Goal: Task Accomplishment & Management: Manage account settings

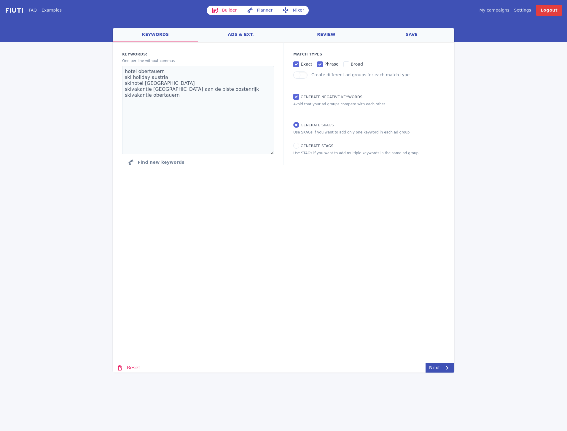
click at [540, 66] on div "FAQ Examples Builder Planner Mixer My campaigns Price Settings Login Logout wel…" at bounding box center [283, 186] width 567 height 372
drag, startPoint x: 535, startPoint y: 89, endPoint x: 534, endPoint y: 86, distance: 3.6
click at [535, 88] on div "FAQ Examples Builder Planner Mixer My campaigns Price Settings Login Logout wel…" at bounding box center [283, 186] width 567 height 372
click at [504, 11] on link "My campaigns" at bounding box center [494, 10] width 30 height 6
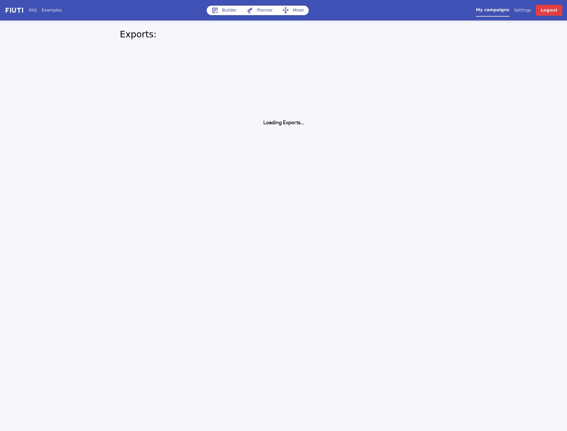
click at [520, 12] on link "Settings" at bounding box center [522, 10] width 17 height 6
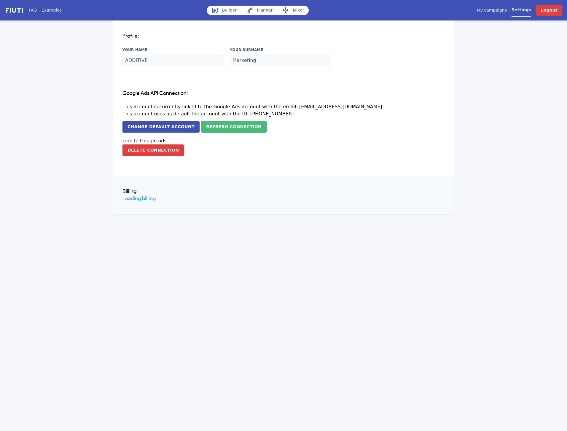
click at [394, 261] on div "FAQ Examples Builder Planner Mixer My campaigns Price Settings Login Logout Pro…" at bounding box center [283, 215] width 567 height 431
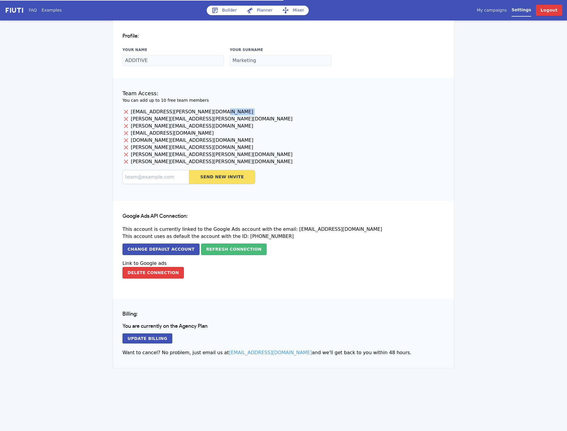
drag, startPoint x: 184, startPoint y: 116, endPoint x: 164, endPoint y: 111, distance: 20.3
click at [164, 111] on div "[EMAIL_ADDRESS][PERSON_NAME][DOMAIN_NAME] [PERSON_NAME][EMAIL_ADDRESS][PERSON_N…" at bounding box center [283, 146] width 322 height 76
click at [176, 118] on p "[PERSON_NAME][EMAIL_ADDRESS][PERSON_NAME][DOMAIN_NAME]" at bounding box center [283, 118] width 322 height 7
click at [171, 124] on p "[PERSON_NAME][EMAIL_ADDRESS][DOMAIN_NAME]" at bounding box center [283, 125] width 322 height 7
click at [175, 133] on p "[EMAIL_ADDRESS][DOMAIN_NAME]" at bounding box center [283, 133] width 322 height 7
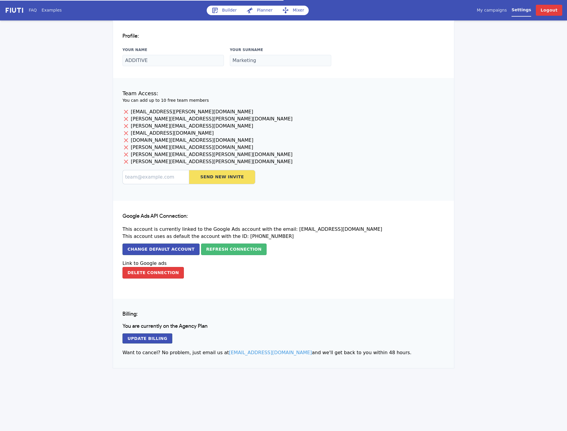
drag, startPoint x: 171, startPoint y: 138, endPoint x: 172, endPoint y: 145, distance: 6.8
click at [171, 139] on p "[DOMAIN_NAME][EMAIL_ADDRESS][DOMAIN_NAME]" at bounding box center [283, 140] width 322 height 7
click at [172, 146] on p "[PERSON_NAME][EMAIL_ADDRESS][DOMAIN_NAME]" at bounding box center [283, 147] width 322 height 7
click at [172, 153] on p "[PERSON_NAME][EMAIL_ADDRESS][PERSON_NAME][DOMAIN_NAME]" at bounding box center [283, 154] width 322 height 7
click at [170, 161] on p "[PERSON_NAME][EMAIL_ADDRESS][PERSON_NAME][DOMAIN_NAME]" at bounding box center [283, 161] width 322 height 7
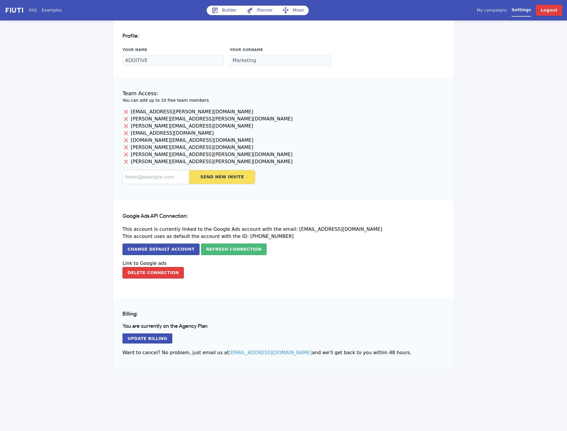
click at [245, 139] on p "[DOMAIN_NAME][EMAIL_ADDRESS][DOMAIN_NAME]" at bounding box center [283, 140] width 322 height 7
click at [140, 178] on input at bounding box center [155, 177] width 66 height 14
paste input "[PERSON_NAME][EMAIL_ADDRESS][PERSON_NAME][DOMAIN_NAME]"
type input "[PERSON_NAME][EMAIL_ADDRESS][PERSON_NAME][DOMAIN_NAME]"
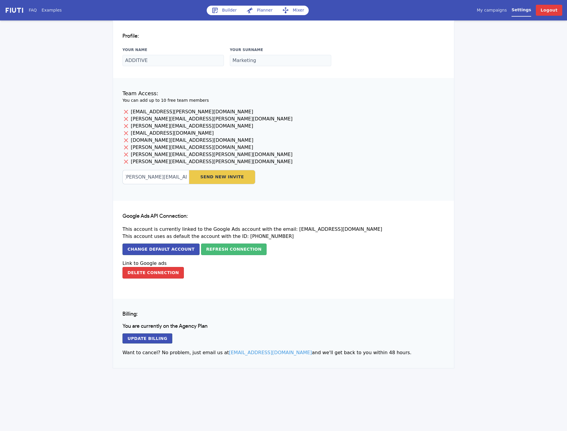
click at [210, 176] on button "Send New Invite" at bounding box center [222, 177] width 66 height 14
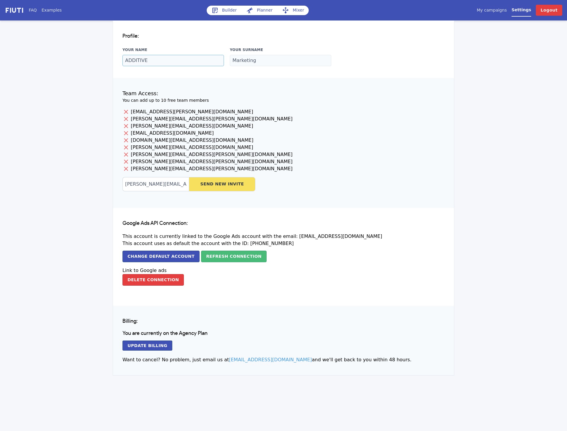
click at [144, 61] on input "ADDITIVE" at bounding box center [172, 60] width 101 height 11
click at [255, 130] on p "[EMAIL_ADDRESS][DOMAIN_NAME]" at bounding box center [283, 133] width 322 height 7
click at [144, 184] on input "[PERSON_NAME][EMAIL_ADDRESS][PERSON_NAME][DOMAIN_NAME]" at bounding box center [155, 184] width 66 height 14
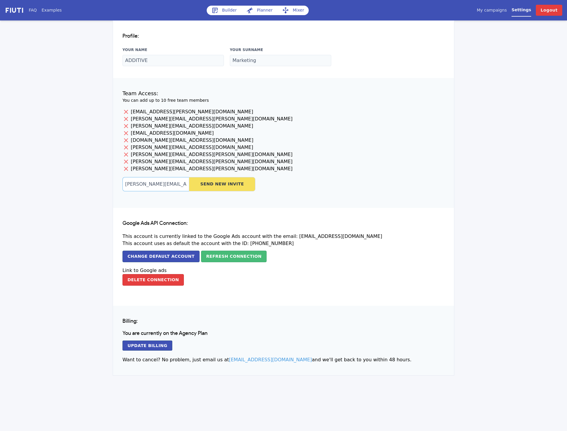
click at [144, 184] on input "[PERSON_NAME][EMAIL_ADDRESS][PERSON_NAME][DOMAIN_NAME]" at bounding box center [155, 184] width 66 height 14
paste input "[PERSON_NAME].kaserer"
type input "[PERSON_NAME][EMAIL_ADDRESS][DOMAIN_NAME]"
click at [206, 184] on button "Send New Invite" at bounding box center [222, 184] width 66 height 14
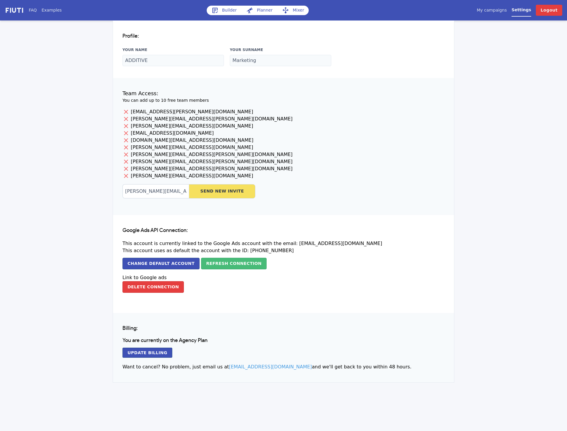
click at [489, 210] on div "FAQ Examples Builder Planner Mixer My campaigns Price Settings Login Logout Pro…" at bounding box center [283, 191] width 567 height 382
